Goal: Information Seeking & Learning: Learn about a topic

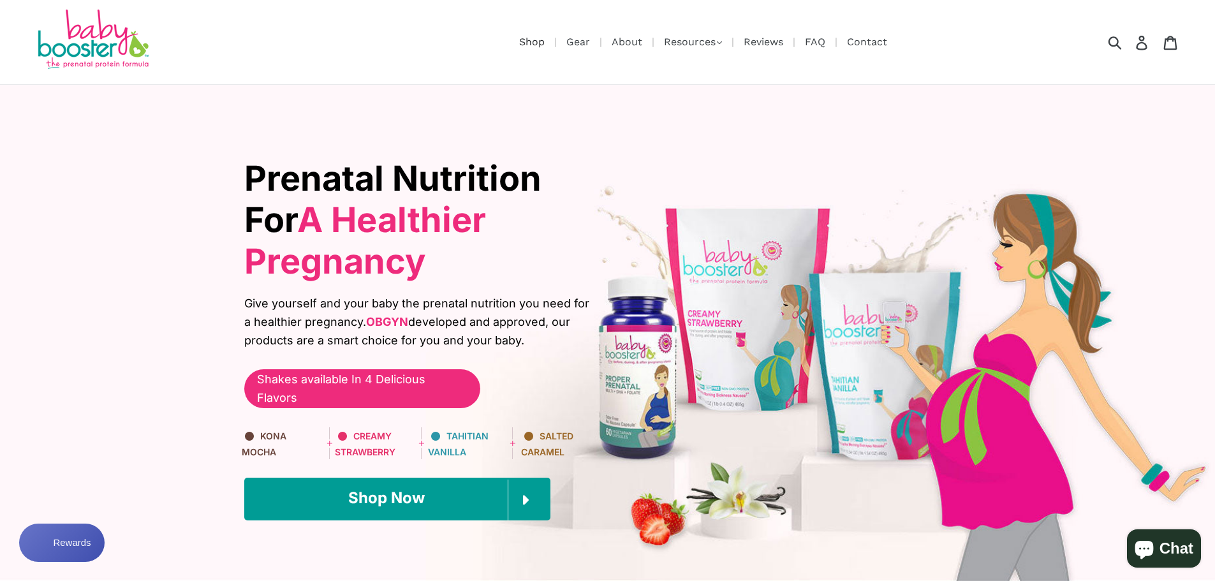
drag, startPoint x: 526, startPoint y: 45, endPoint x: 520, endPoint y: 97, distance: 52.6
click at [526, 46] on link "Shop" at bounding box center [532, 42] width 38 height 16
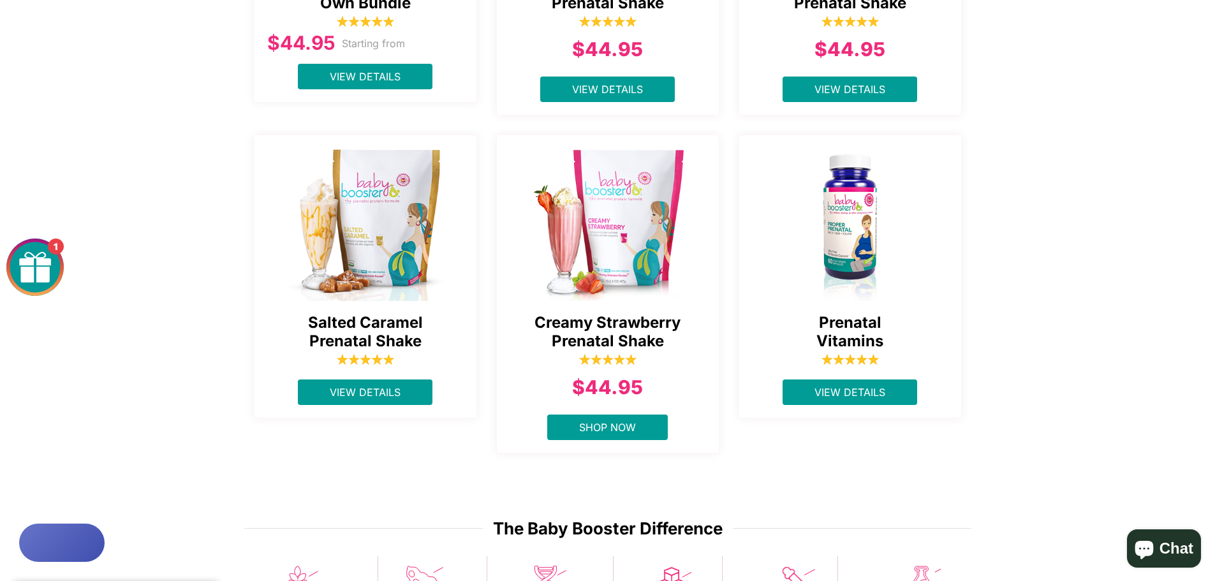
scroll to position [765, 0]
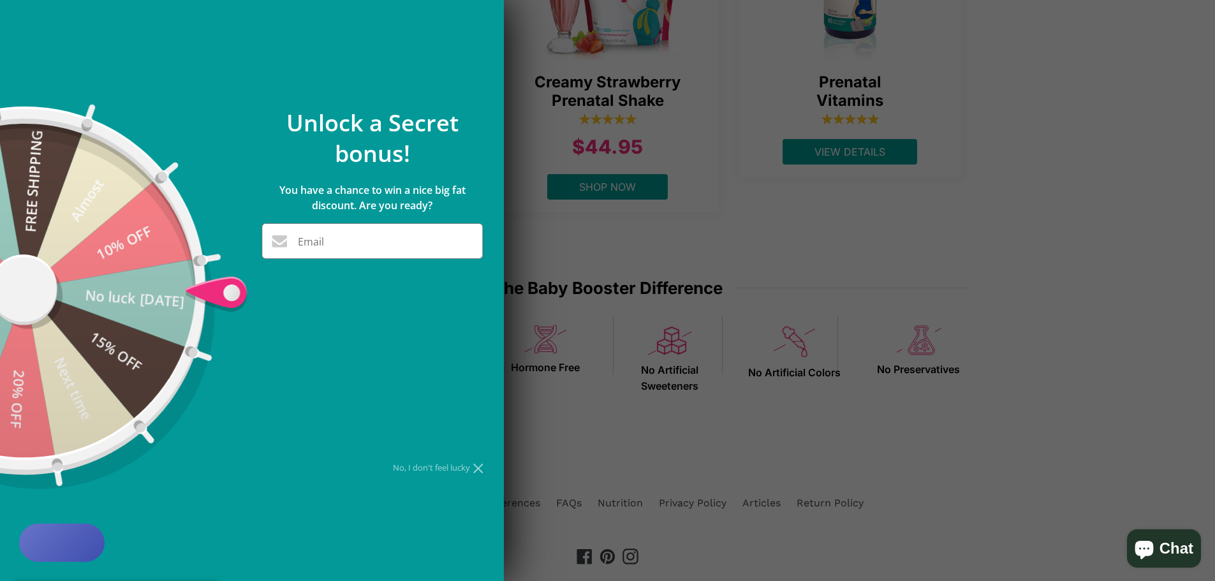
click at [1046, 120] on div at bounding box center [607, 290] width 1215 height 581
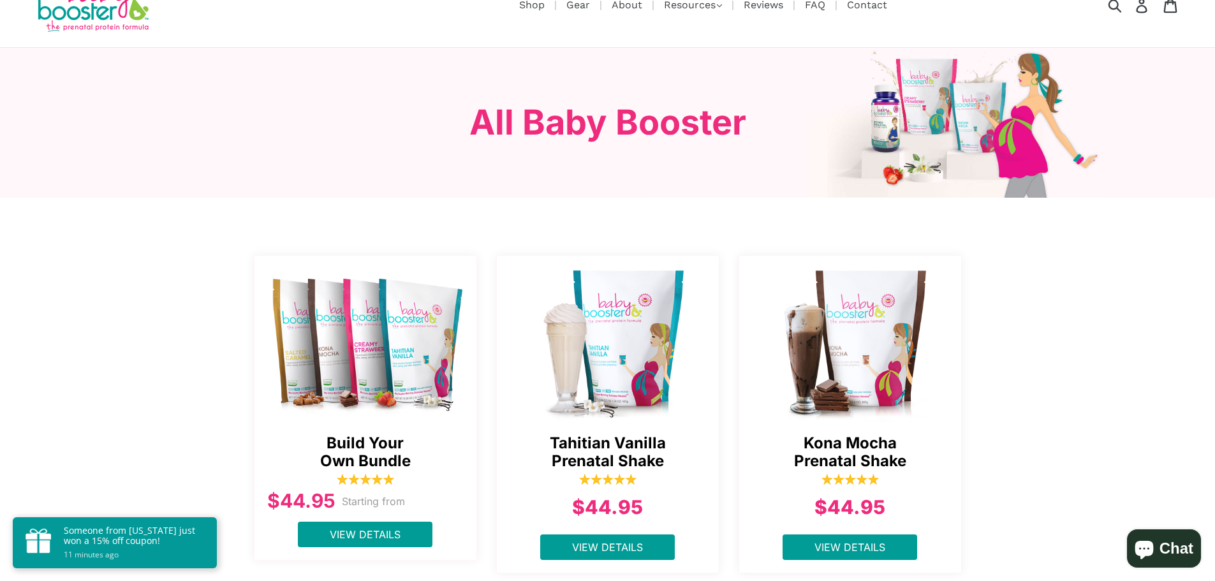
scroll to position [0, 0]
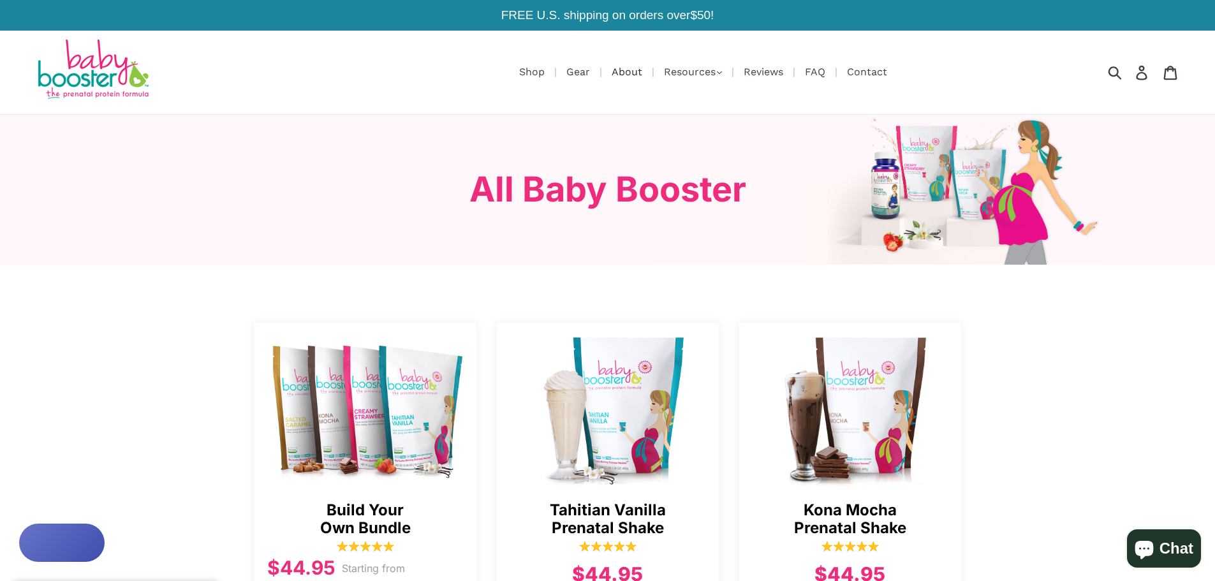
drag, startPoint x: 627, startPoint y: 73, endPoint x: 622, endPoint y: 80, distance: 8.2
click at [627, 73] on link "About" at bounding box center [626, 72] width 43 height 16
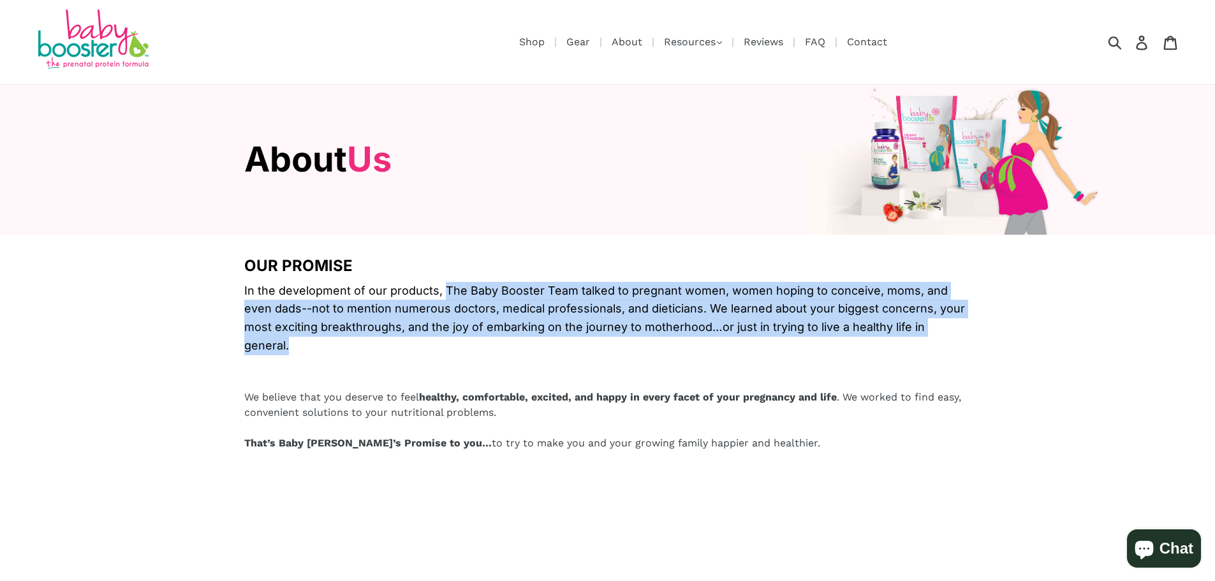
drag, startPoint x: 494, startPoint y: 288, endPoint x: 992, endPoint y: 332, distance: 499.4
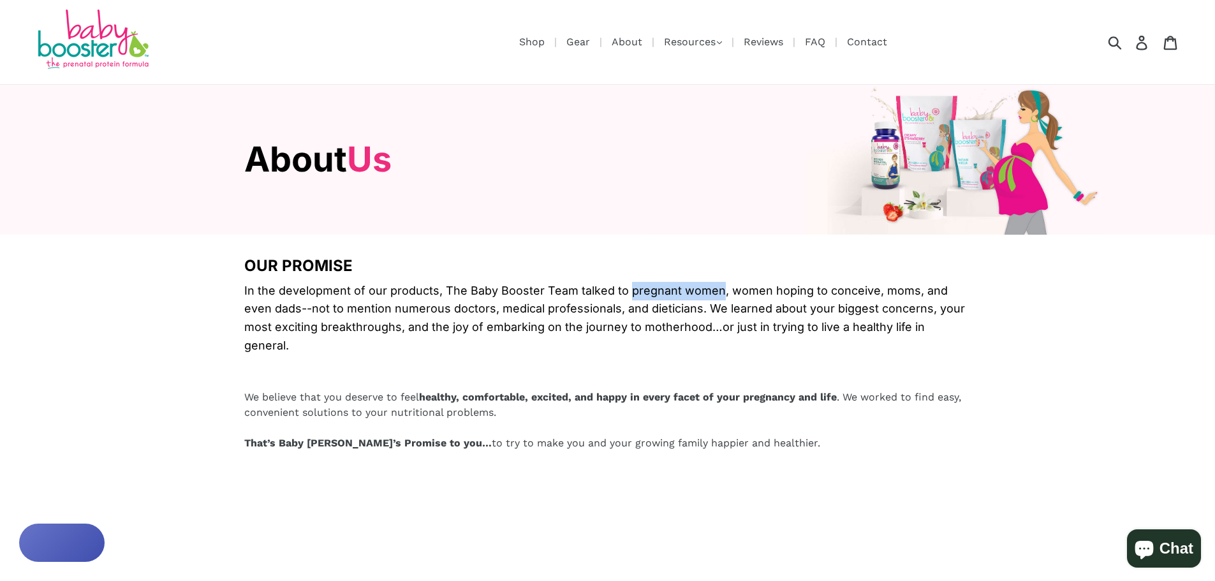
drag, startPoint x: 625, startPoint y: 289, endPoint x: 713, endPoint y: 293, distance: 88.1
click at [713, 293] on span "In the development of our products, The Baby Booster Team talked to pregnant wo…" at bounding box center [607, 318] width 727 height 73
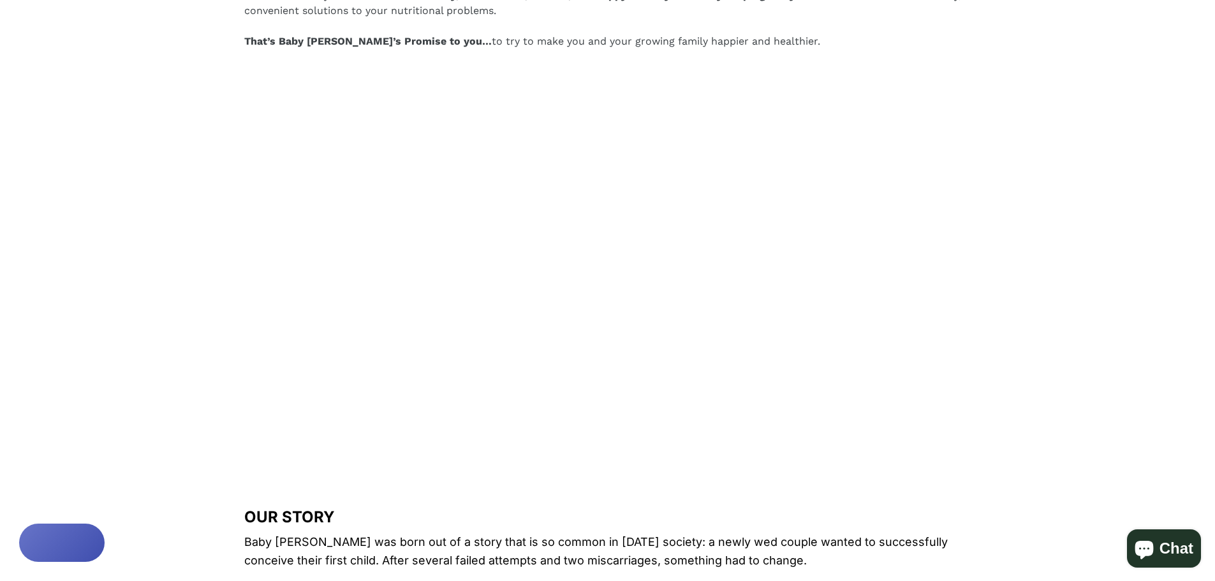
scroll to position [701, 0]
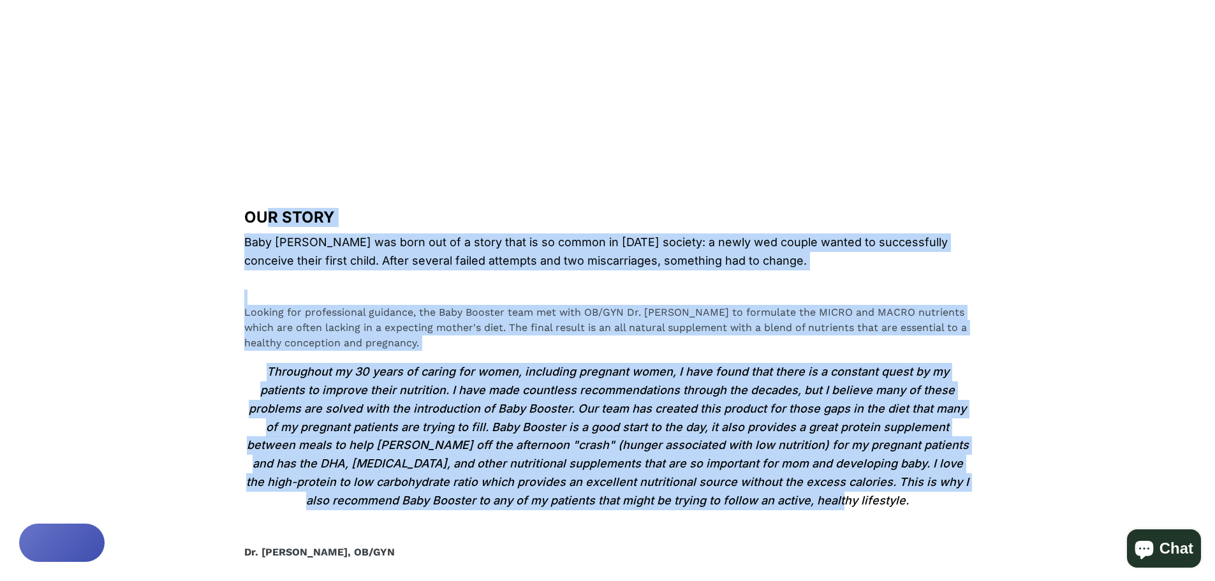
drag, startPoint x: 272, startPoint y: 200, endPoint x: 811, endPoint y: 483, distance: 609.2
click at [811, 483] on div "OUR PROMISE In the development of our products, The Baby Booster Team talked to…" at bounding box center [607, 235] width 727 height 1358
click at [814, 483] on span "Throughout my 30 years of caring for women, including pregnant women, I have fo…" at bounding box center [607, 436] width 727 height 147
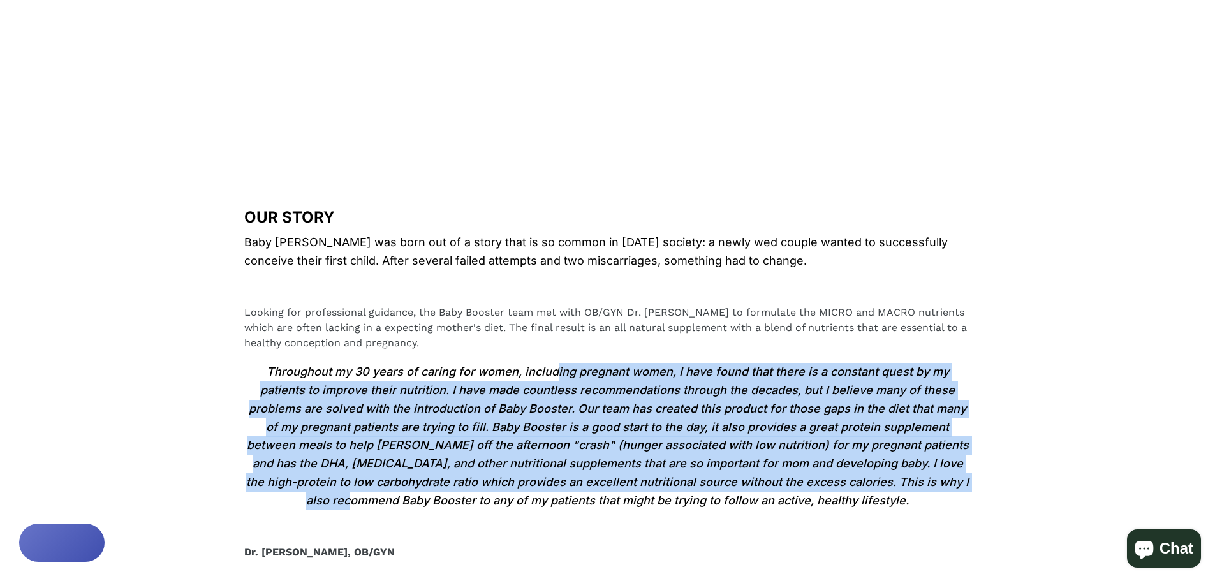
drag, startPoint x: 536, startPoint y: 353, endPoint x: 846, endPoint y: 468, distance: 331.1
click at [846, 468] on span "Throughout my 30 years of caring for women, including pregnant women, I have fo…" at bounding box center [607, 436] width 727 height 147
click at [845, 439] on span "Throughout my 30 years of caring for women, including pregnant women, I have fo…" at bounding box center [607, 436] width 727 height 147
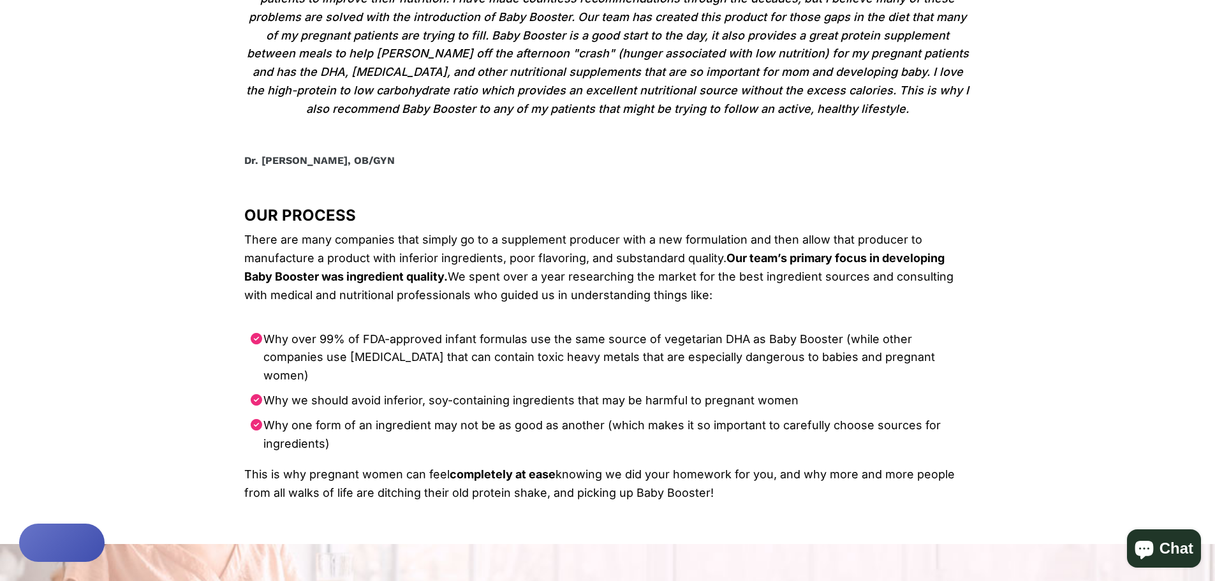
scroll to position [1148, 0]
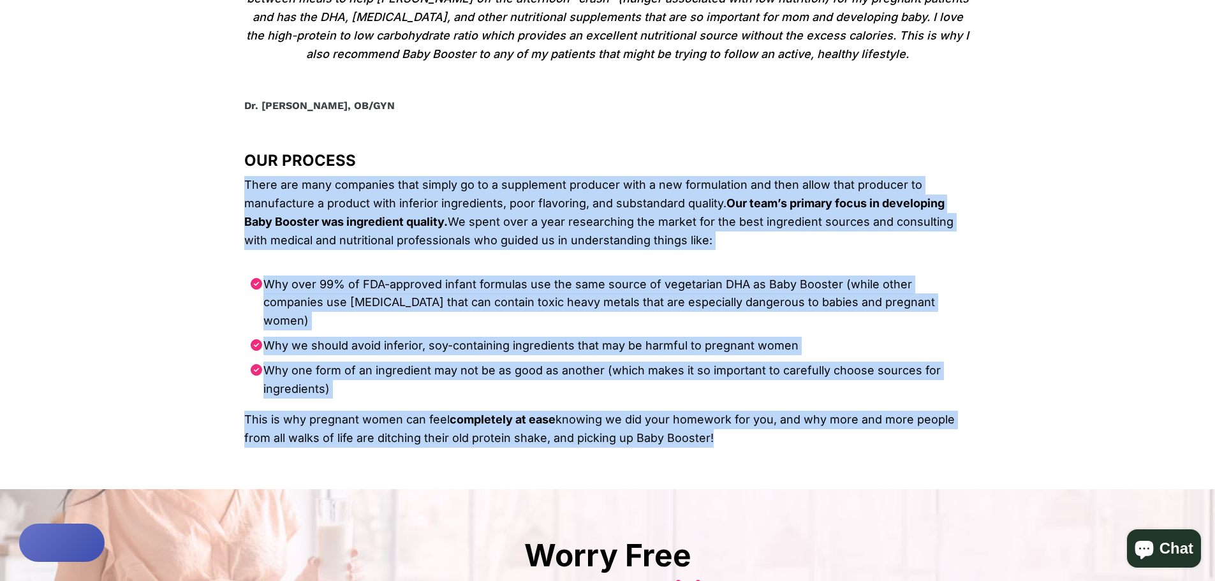
drag, startPoint x: 231, startPoint y: 165, endPoint x: 768, endPoint y: 416, distance: 591.9
click at [775, 365] on ul "Why over 99% of FDA-approved infant formulas use the same source of vegetarian …" at bounding box center [607, 340] width 727 height 142
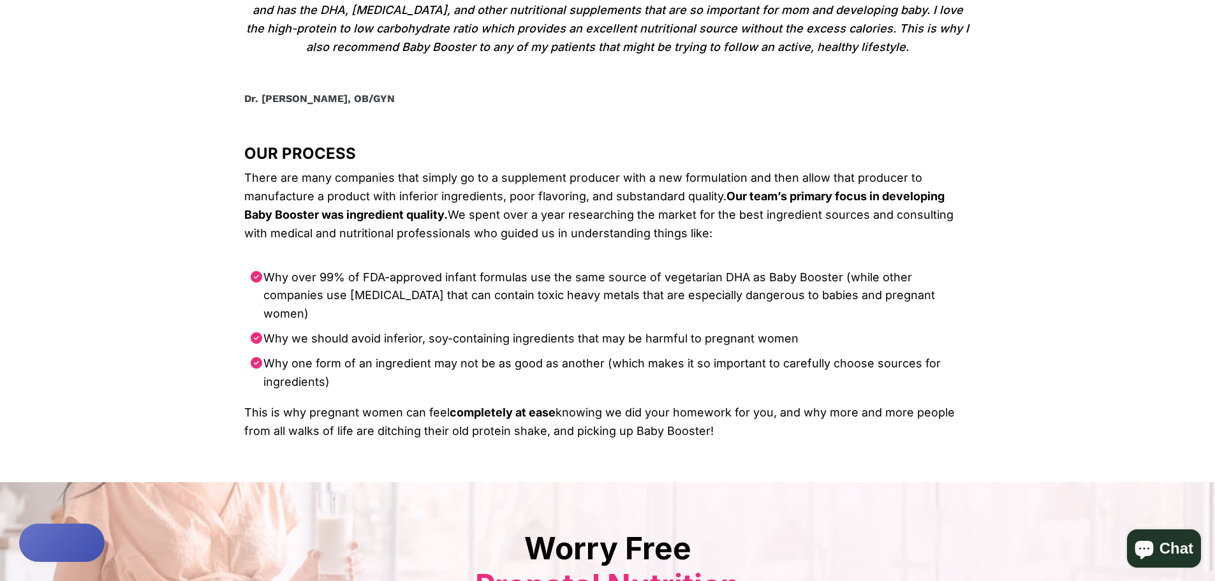
scroll to position [1389, 0]
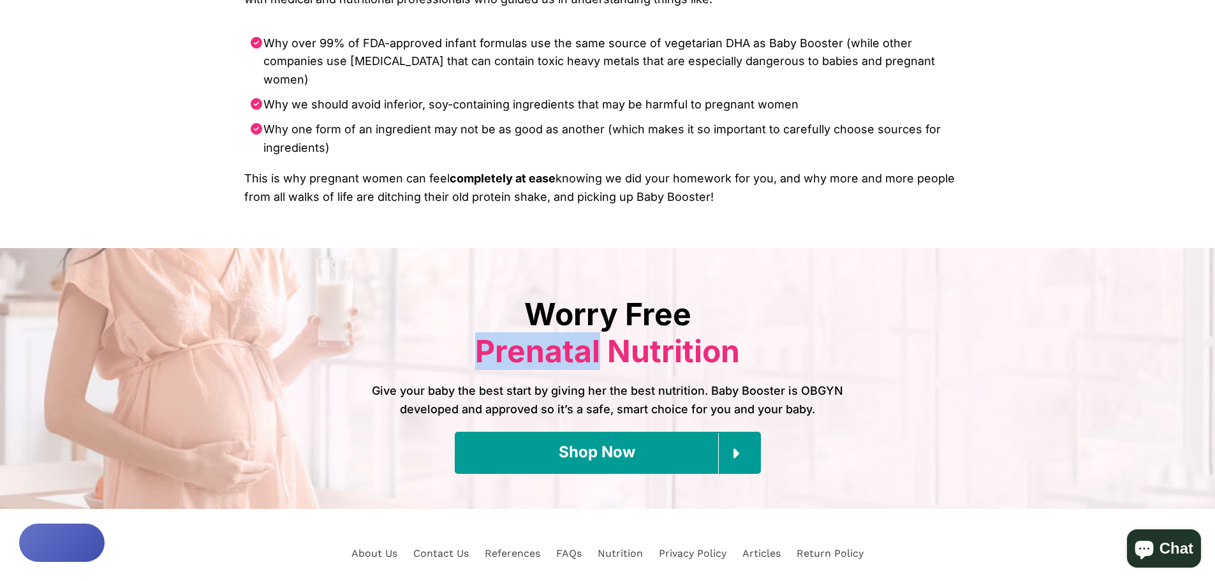
drag, startPoint x: 500, startPoint y: 316, endPoint x: 598, endPoint y: 318, distance: 98.2
click at [598, 318] on span "Worry Free Prenatal Nutrition" at bounding box center [607, 332] width 265 height 75
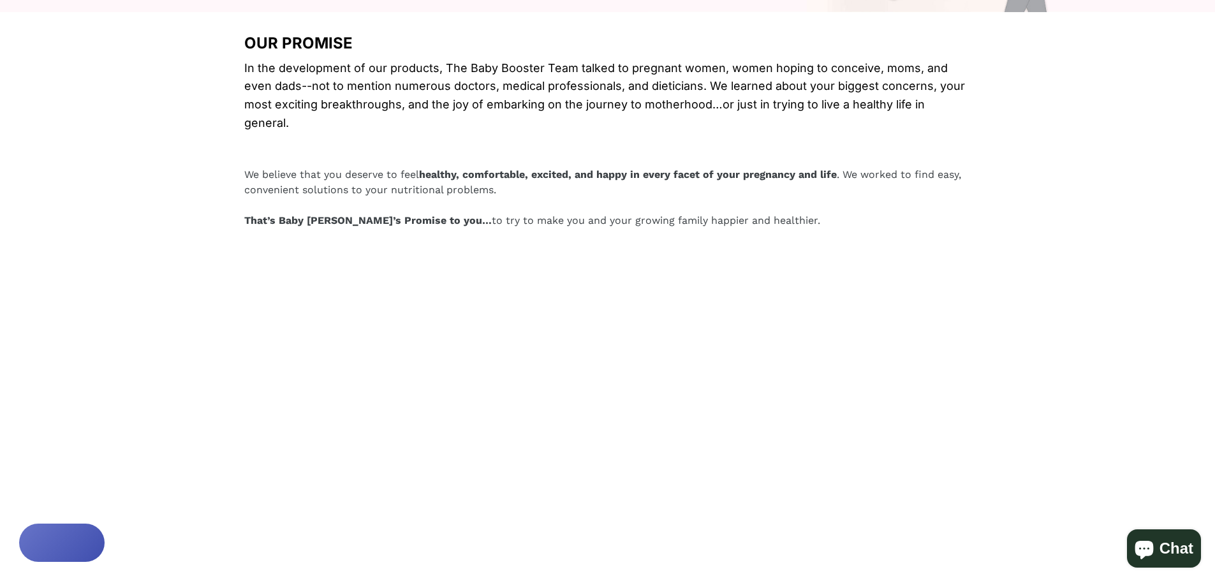
scroll to position [50, 0]
